Goal: Navigation & Orientation: Find specific page/section

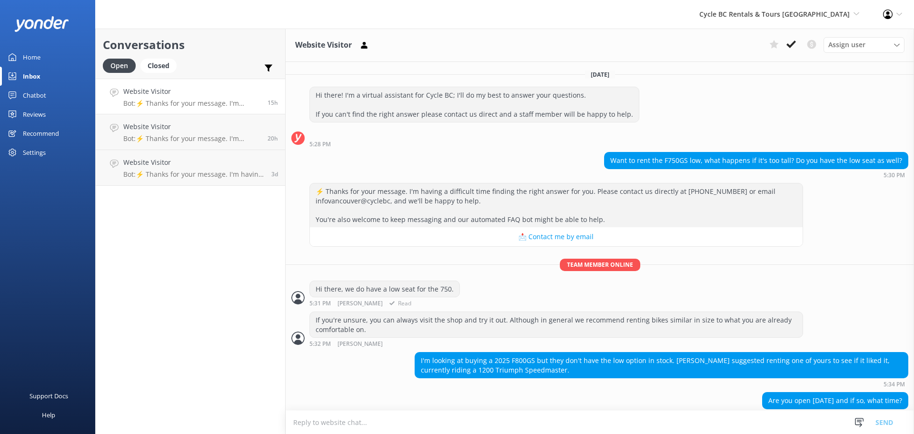
scroll to position [137, 0]
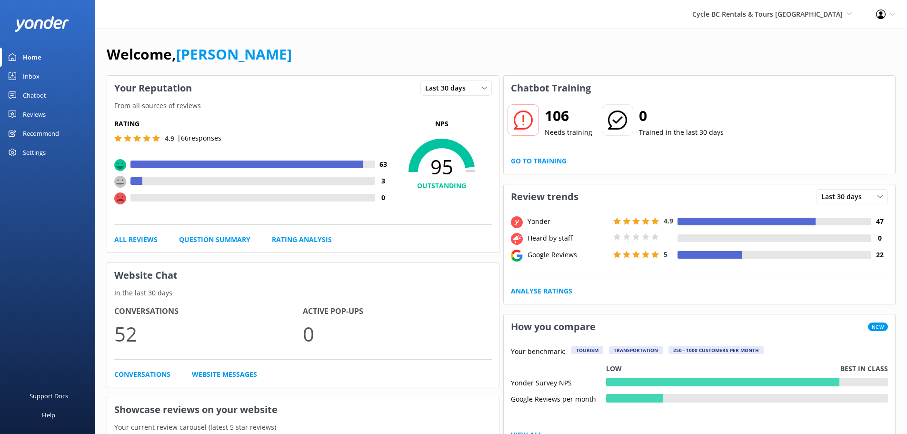
click at [27, 77] on div "Inbox" at bounding box center [31, 76] width 17 height 19
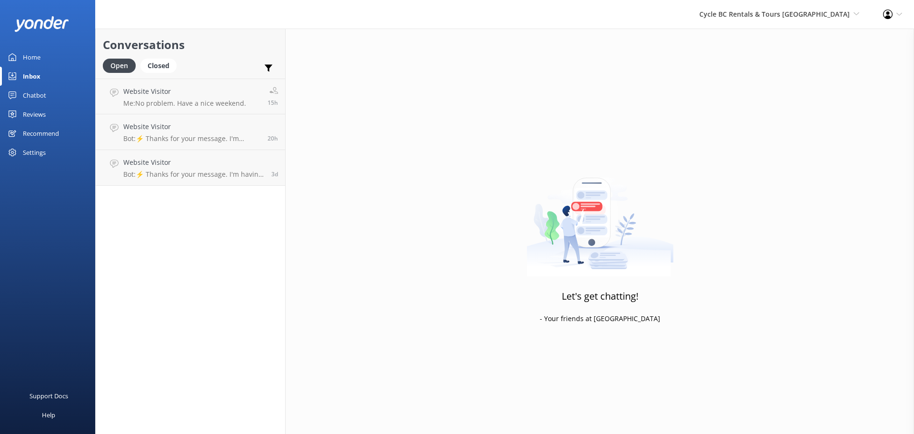
click at [46, 60] on link "Home" at bounding box center [47, 57] width 95 height 19
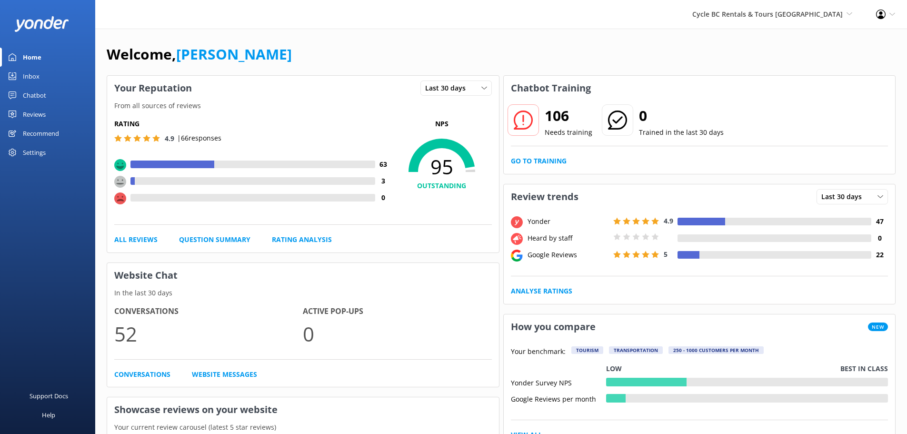
click at [38, 73] on div "Inbox" at bounding box center [31, 76] width 17 height 19
